Goal: Information Seeking & Learning: Learn about a topic

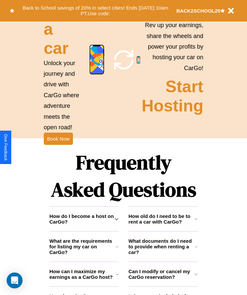
scroll to position [864, 0]
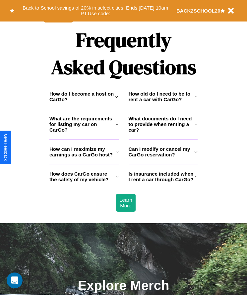
click at [84, 183] on h3 "How does CarGo ensure the safety of my vehicle?" at bounding box center [82, 176] width 66 height 11
click at [163, 183] on h3 "Is insurance included when I rent a car through CarGo?" at bounding box center [162, 176] width 66 height 11
click at [84, 158] on h3 "How can I maximize my earnings as a CarGo host?" at bounding box center [82, 151] width 66 height 11
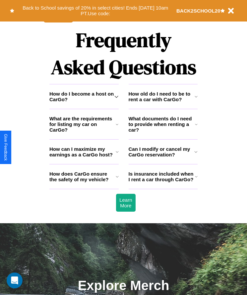
click at [117, 180] on icon at bounding box center [117, 176] width 3 height 5
